Goal: Task Accomplishment & Management: Manage account settings

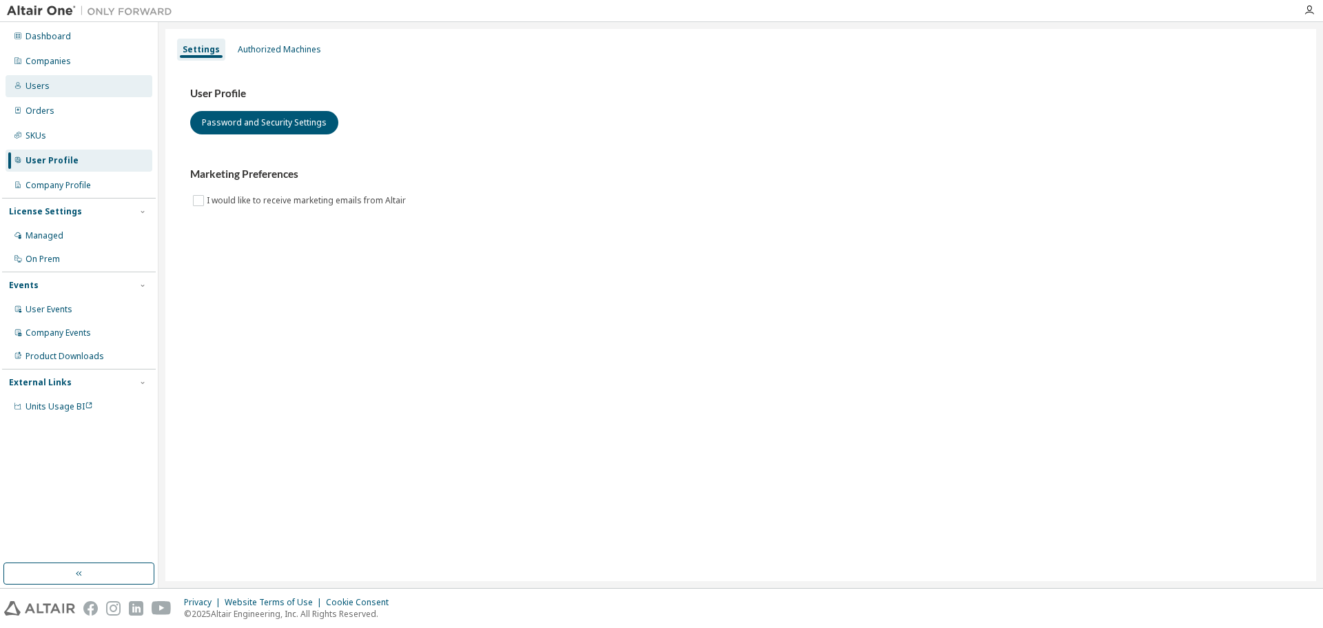
click at [59, 83] on div "Users" at bounding box center [79, 86] width 147 height 22
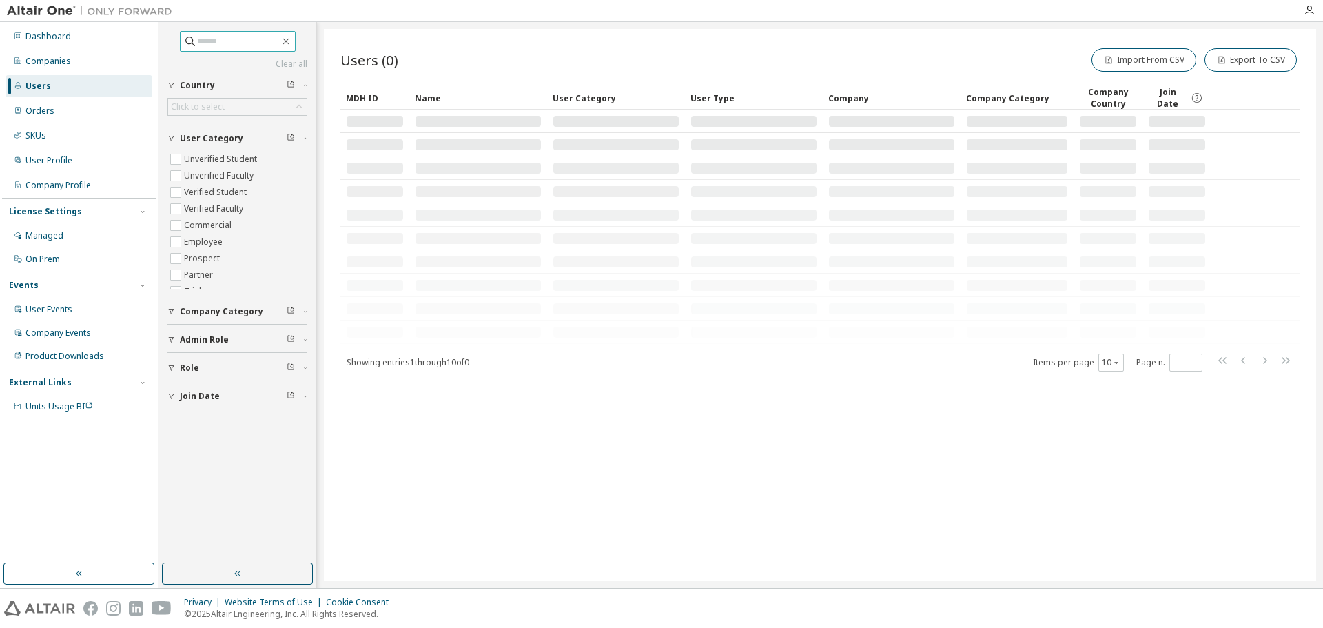
drag, startPoint x: 220, startPoint y: 37, endPoint x: 231, endPoint y: 49, distance: 16.6
click at [220, 37] on input "text" at bounding box center [238, 41] width 83 height 14
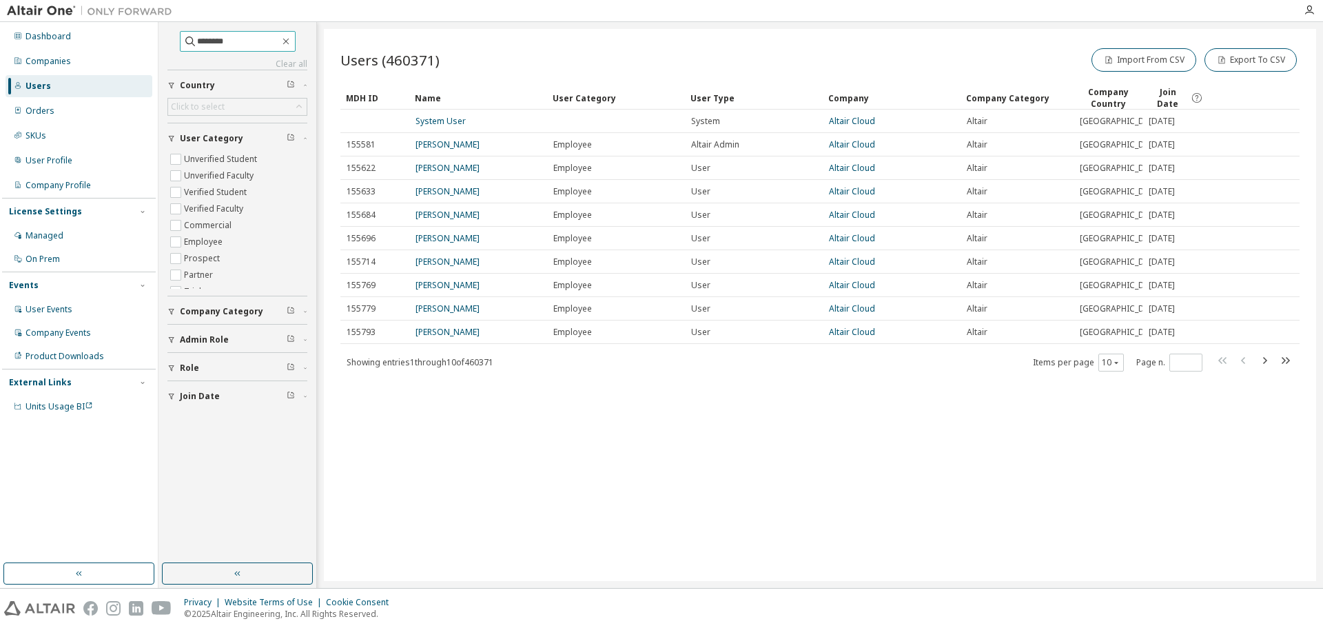
type input "********"
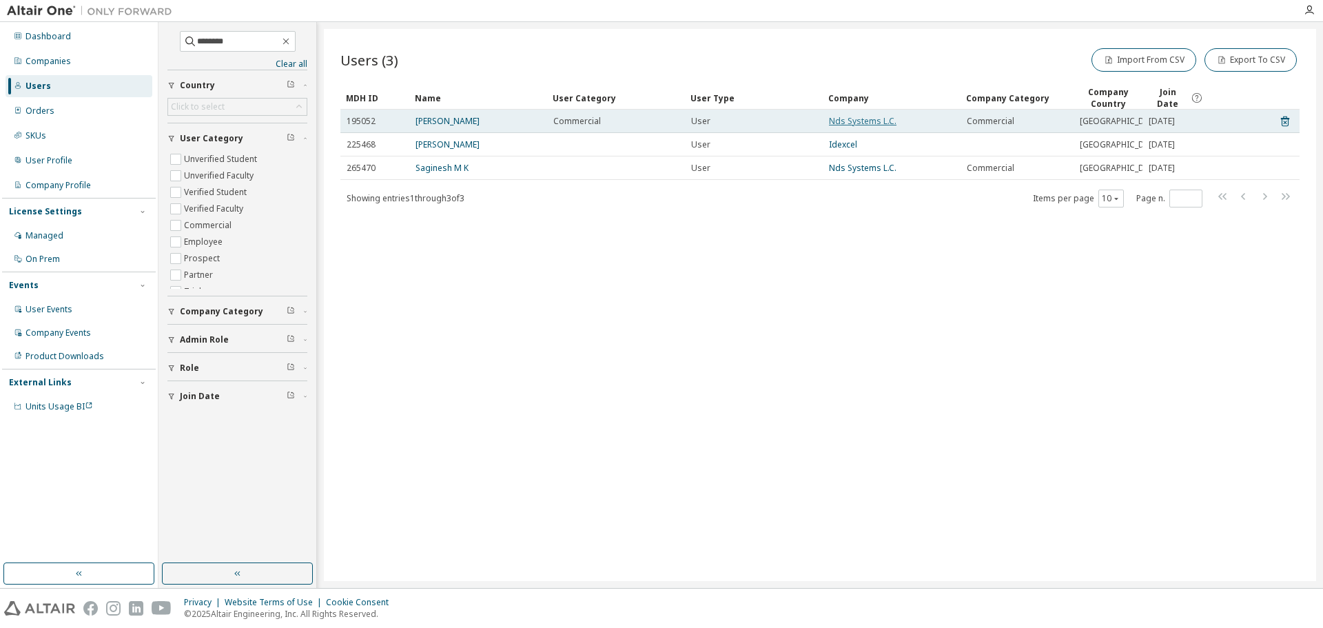
click at [855, 127] on link "Nds Systems L.C." at bounding box center [863, 121] width 68 height 12
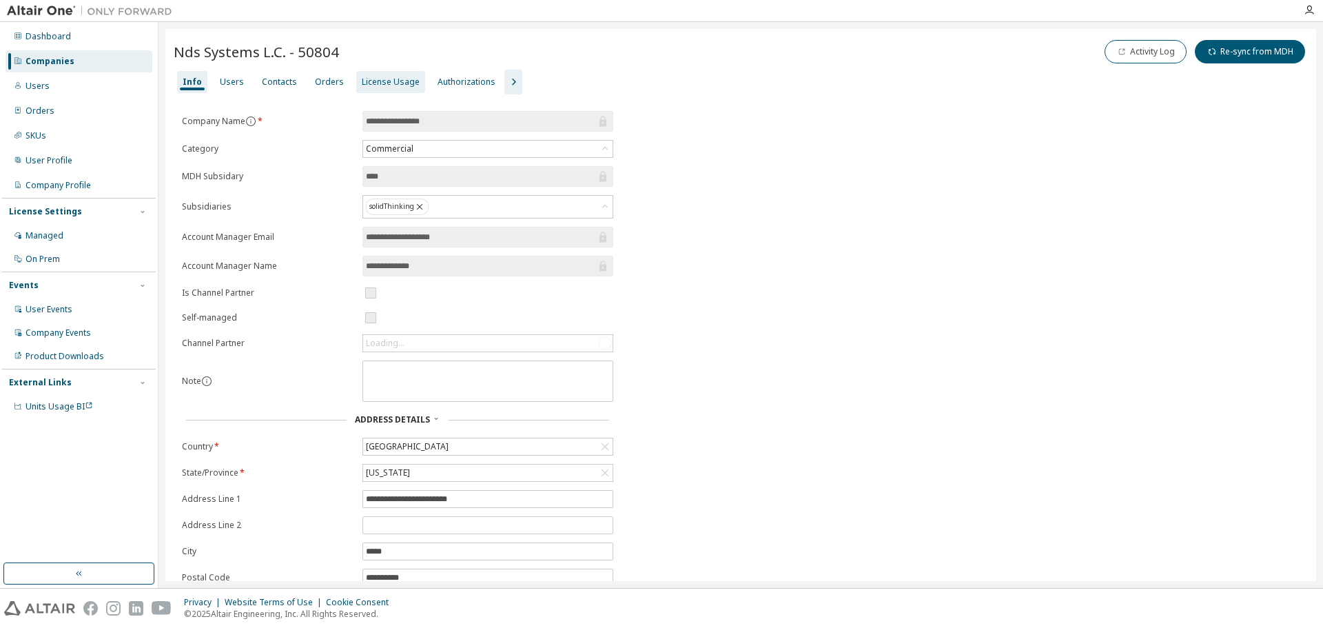
click at [395, 79] on div "License Usage" at bounding box center [391, 81] width 58 height 11
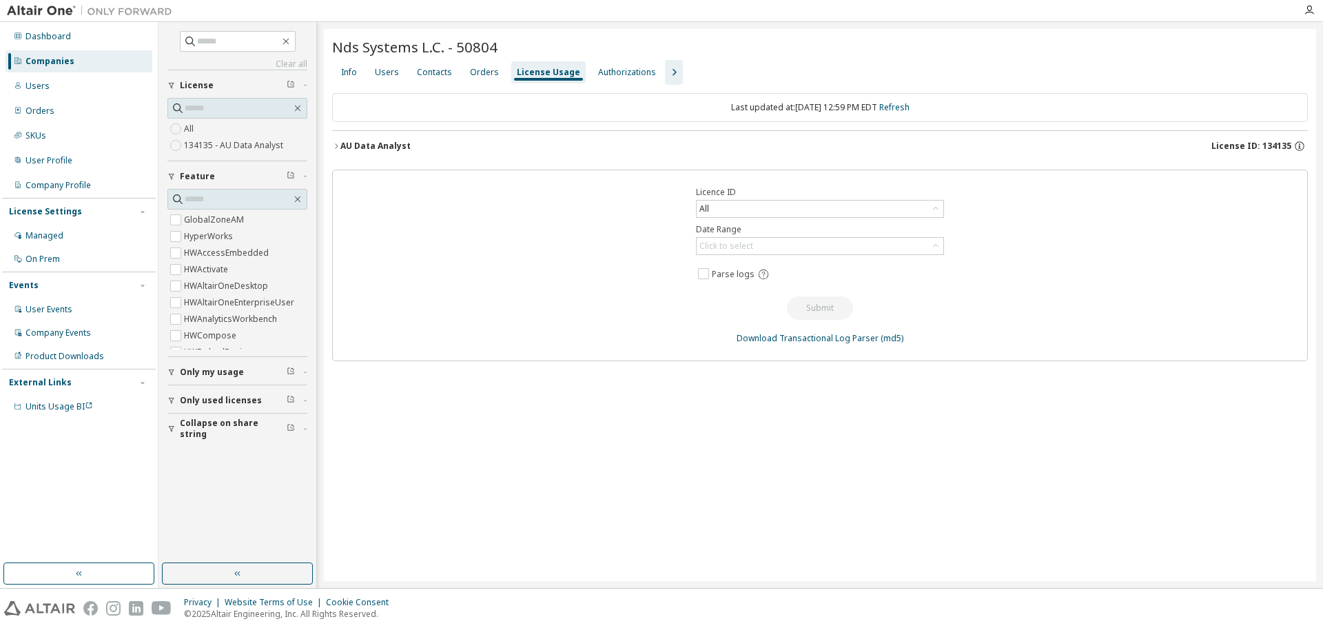
click at [633, 156] on button "AU Data Analyst License ID: 134135" at bounding box center [820, 146] width 976 height 30
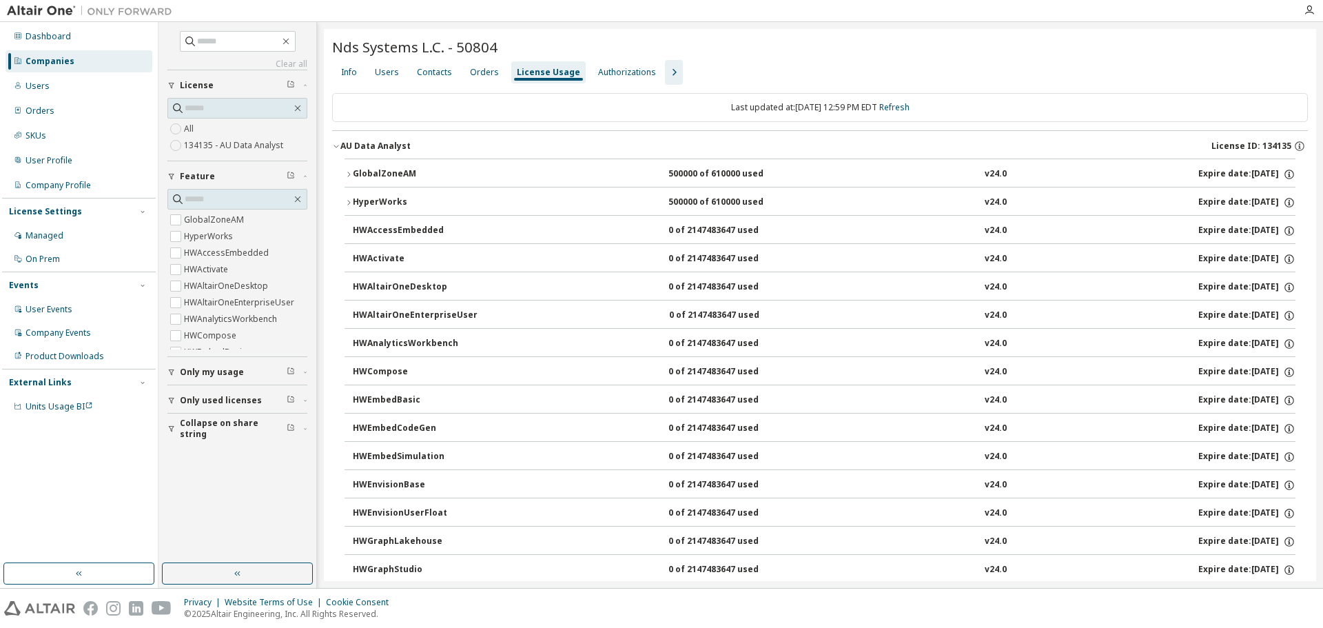
click at [526, 164] on button "GlobalZoneAM 500000 of 610000 used v24.0 Expire date: 2025-12-31" at bounding box center [819, 174] width 951 height 30
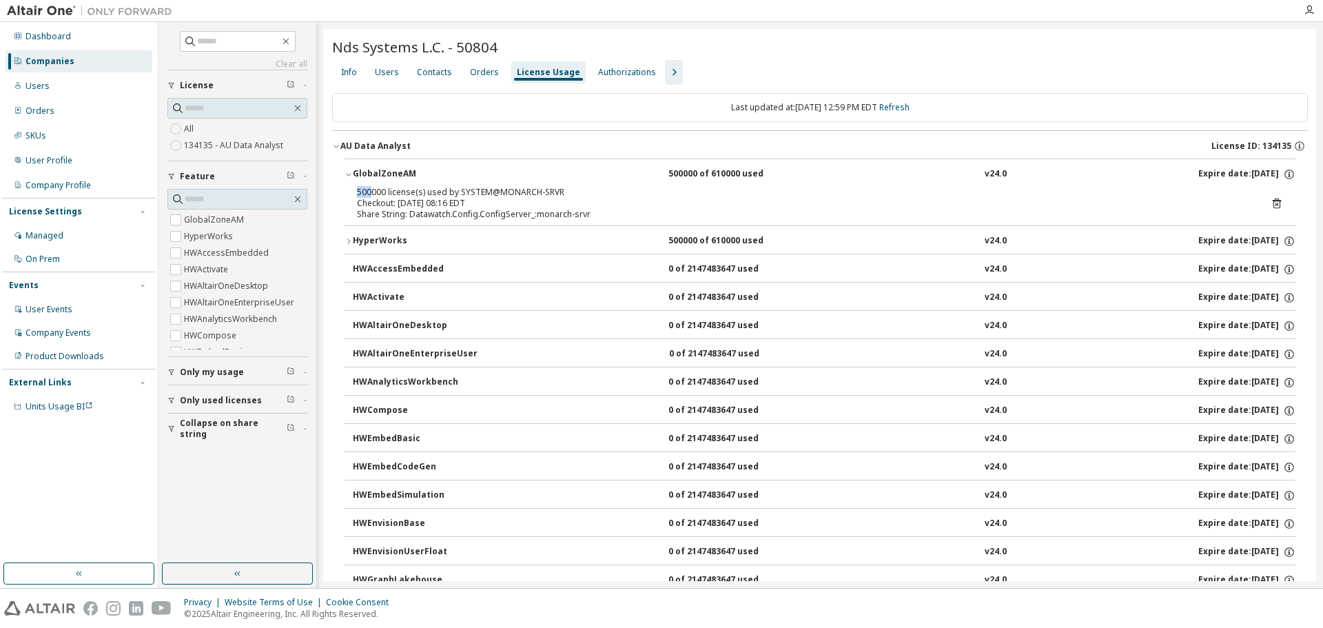
drag, startPoint x: 372, startPoint y: 194, endPoint x: 377, endPoint y: 208, distance: 14.6
click at [353, 191] on div "500000 license(s) used by SYSTEM@MONARCH-SRVR Checkout: 2025-09-27 08:16 EDT Sh…" at bounding box center [819, 206] width 951 height 39
click at [389, 68] on div "Users" at bounding box center [387, 72] width 24 height 11
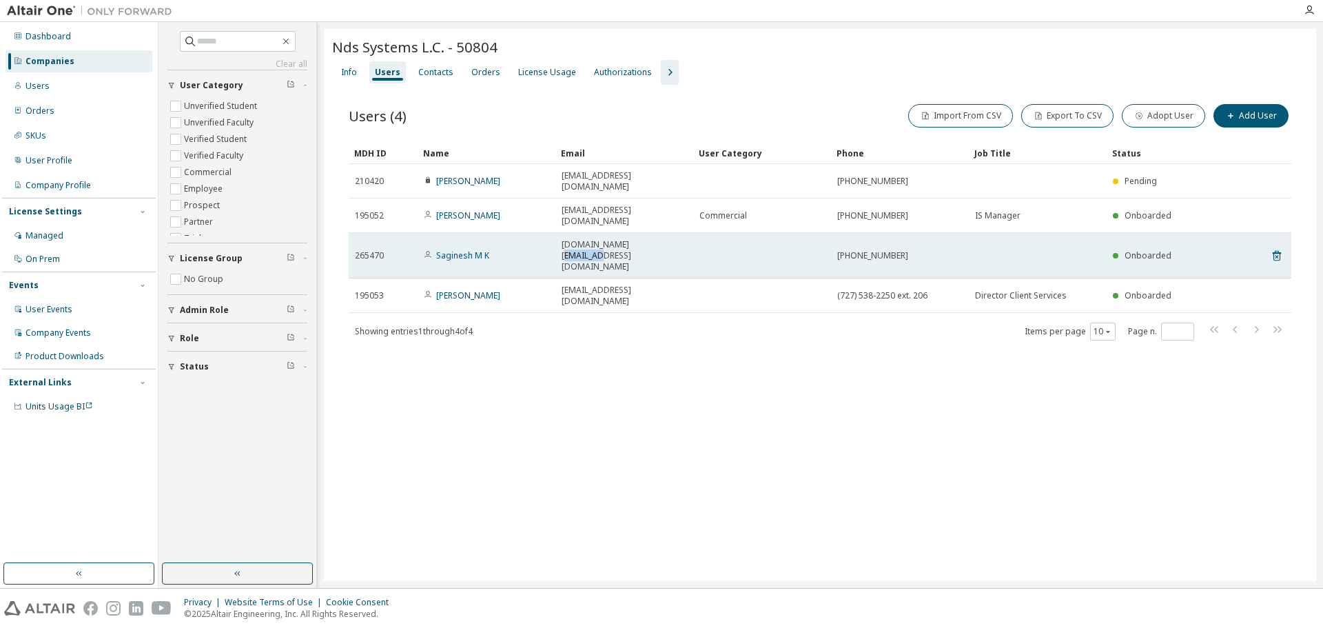
drag, startPoint x: 627, startPoint y: 220, endPoint x: 657, endPoint y: 221, distance: 30.3
click at [657, 239] on span "saginesh.mk@idexcel.com" at bounding box center [624, 255] width 125 height 33
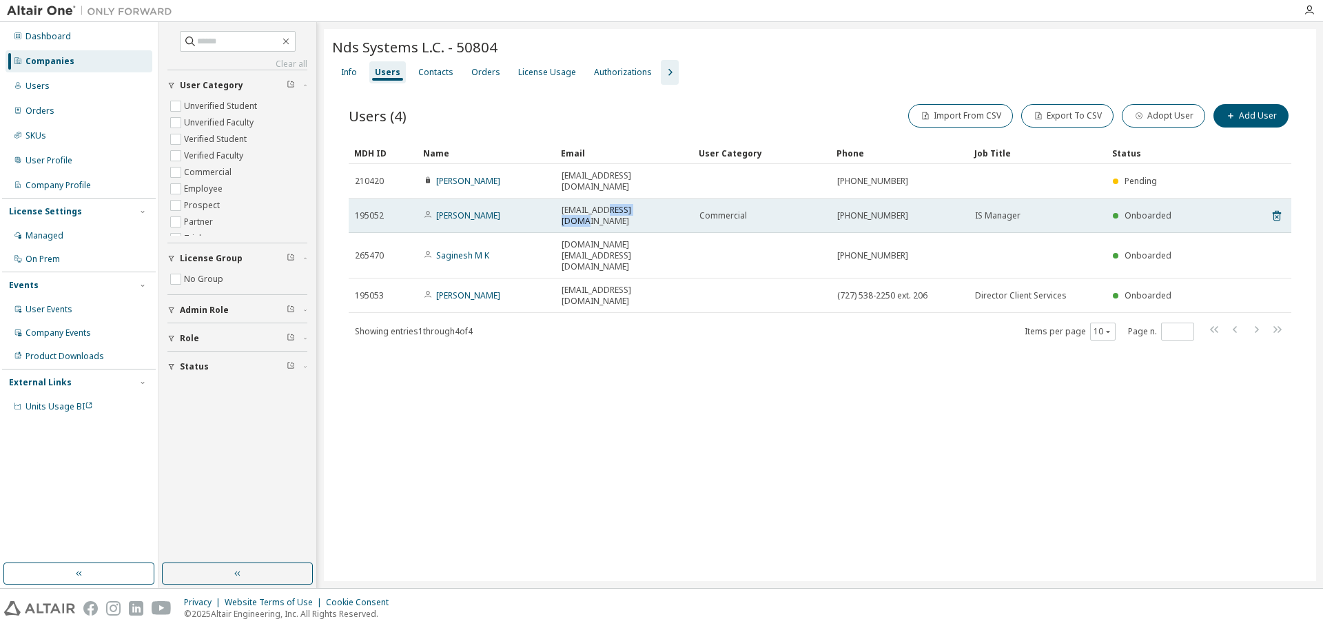
drag, startPoint x: 605, startPoint y: 196, endPoint x: 657, endPoint y: 197, distance: 52.4
click at [657, 205] on div "bkishore@idexcel.com" at bounding box center [624, 216] width 125 height 22
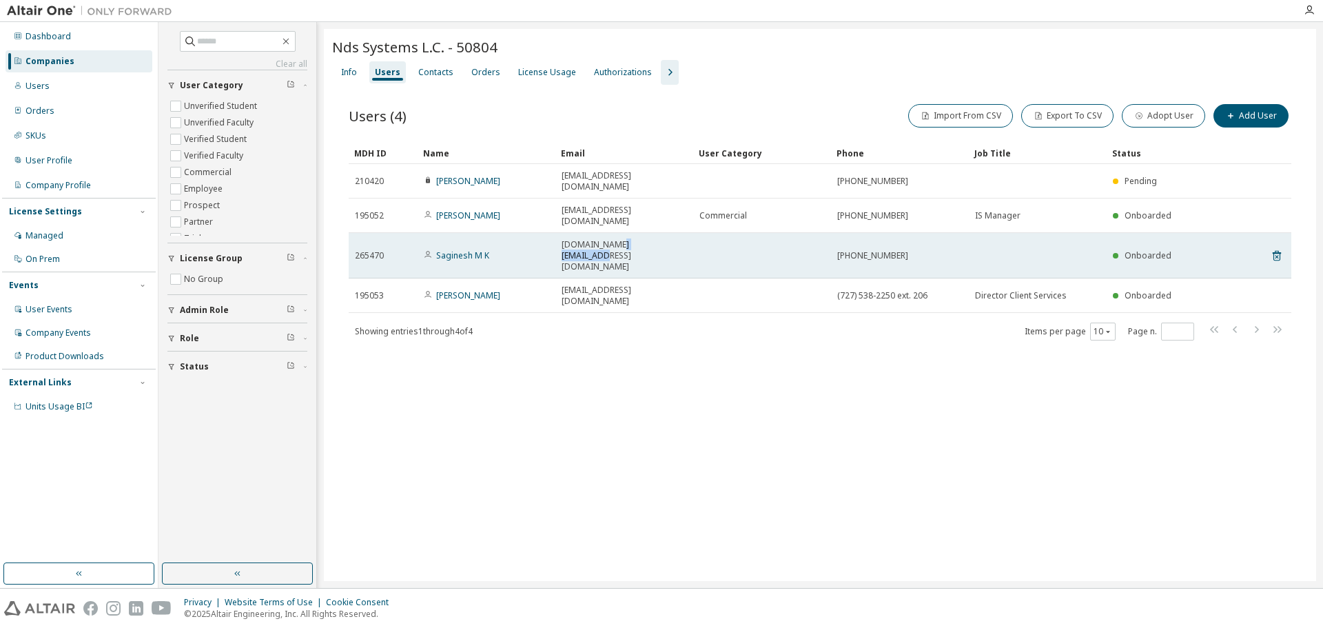
drag, startPoint x: 615, startPoint y: 223, endPoint x: 670, endPoint y: 223, distance: 55.1
click at [670, 239] on div "saginesh.mk@idexcel.com" at bounding box center [624, 255] width 125 height 33
click at [693, 233] on td at bounding box center [762, 255] width 138 height 45
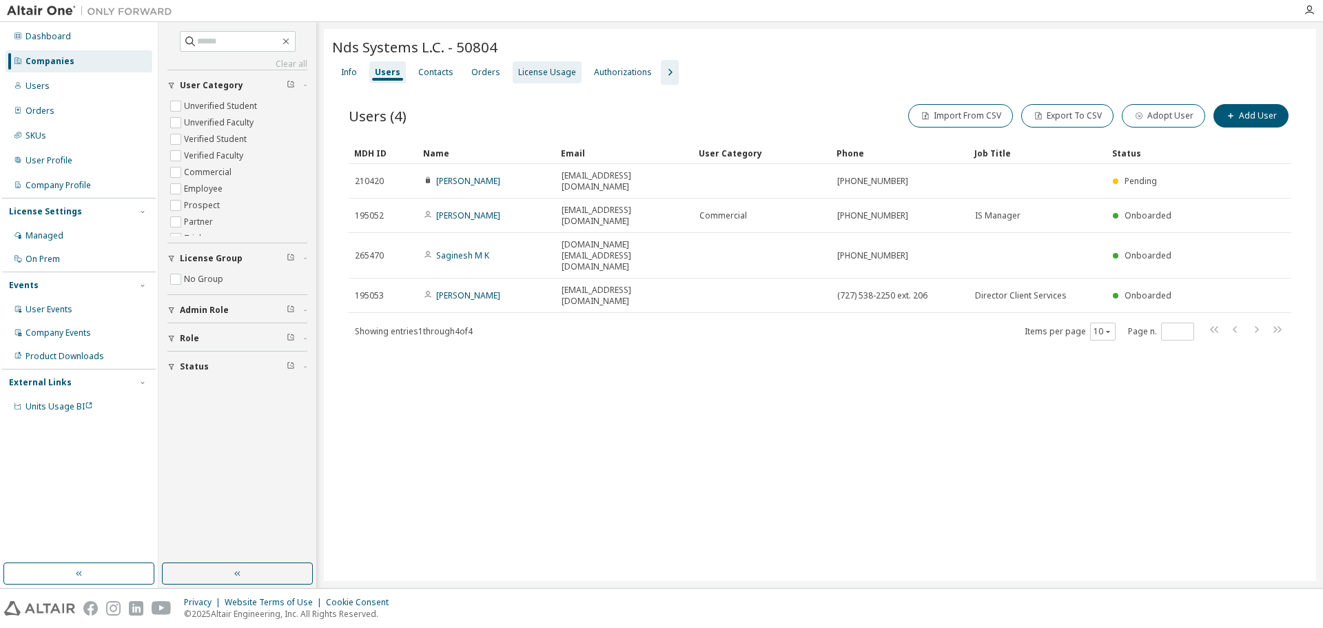
click at [523, 63] on div "License Usage" at bounding box center [547, 72] width 69 height 22
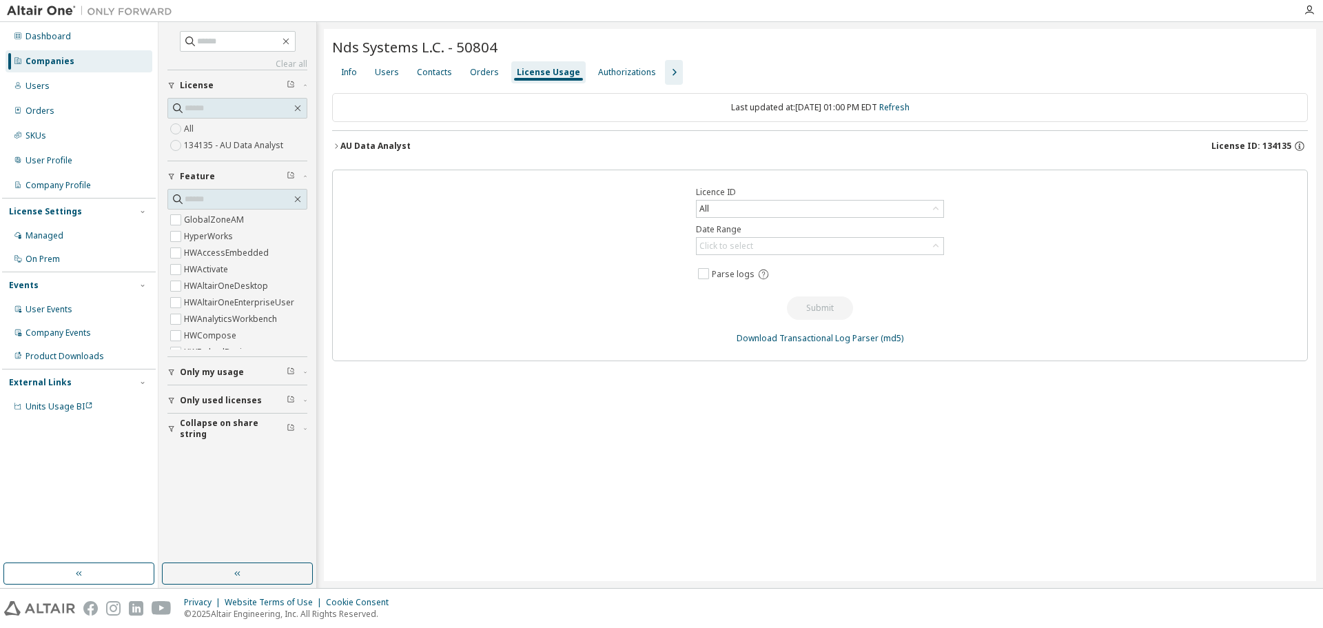
click at [409, 141] on div "AU Data Analyst License ID: 134135" at bounding box center [823, 146] width 967 height 12
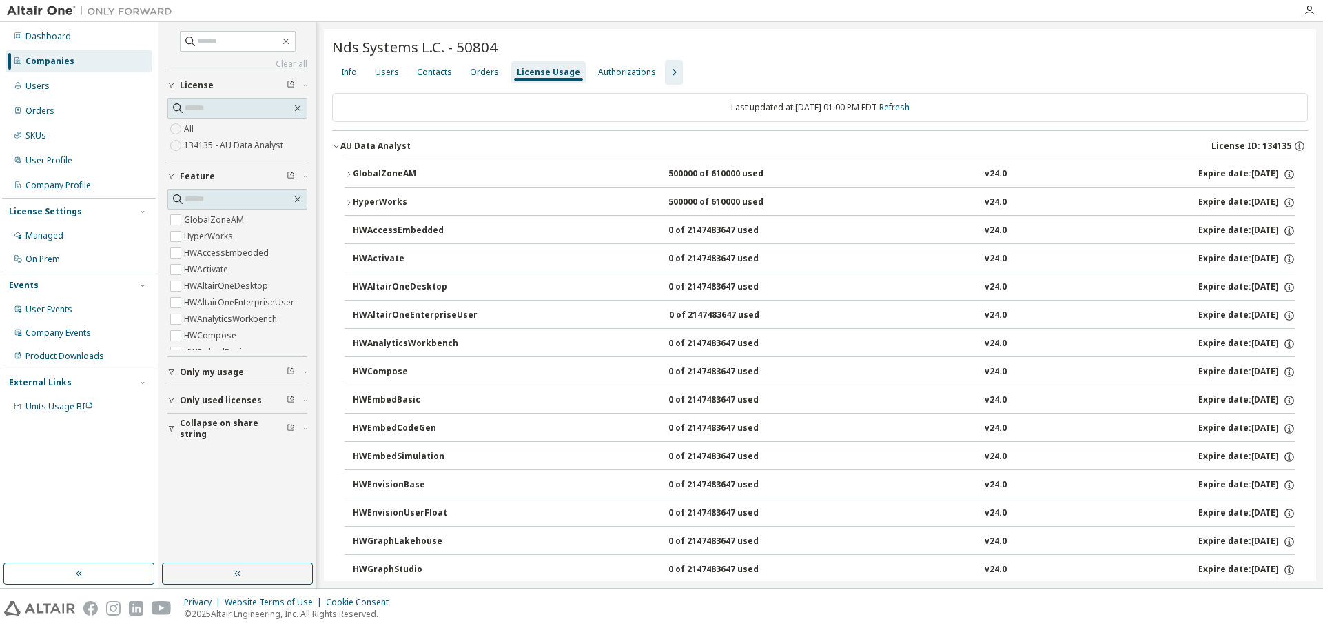
click at [367, 173] on div "GlobalZoneAM" at bounding box center [415, 174] width 124 height 12
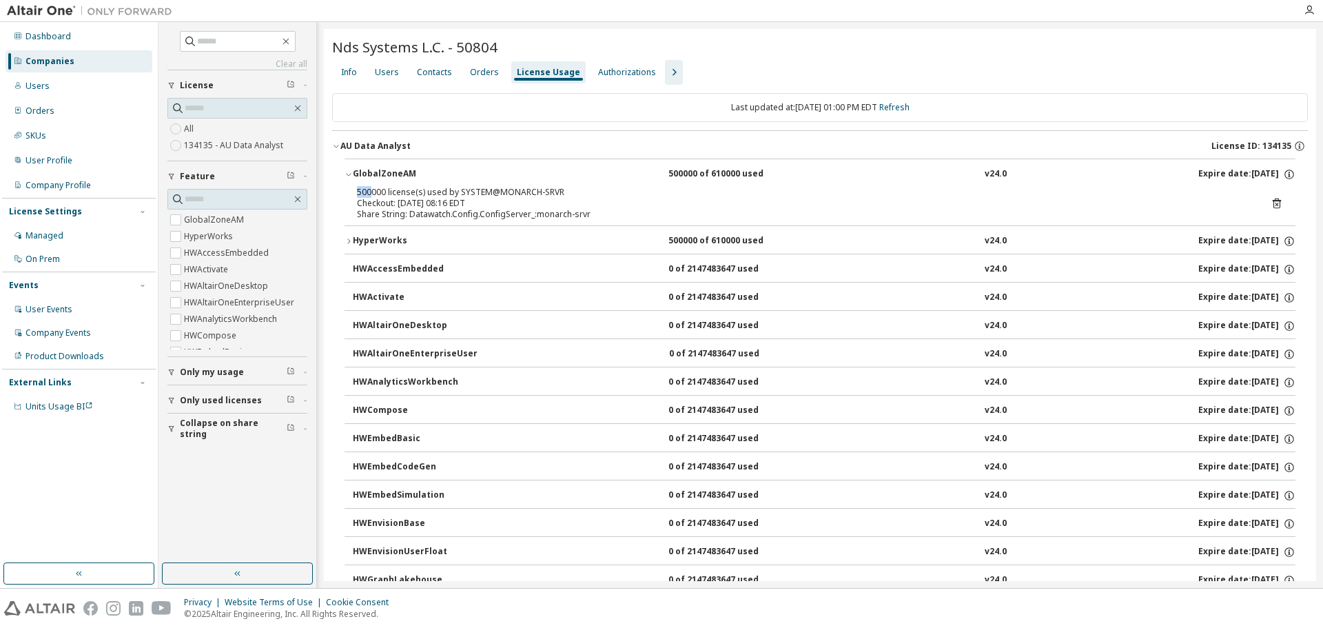
drag, startPoint x: 358, startPoint y: 192, endPoint x: 371, endPoint y: 192, distance: 12.4
click at [371, 192] on div "500000 license(s) used by SYSTEM@MONARCH-SRVR" at bounding box center [803, 192] width 893 height 11
